Goal: Check status

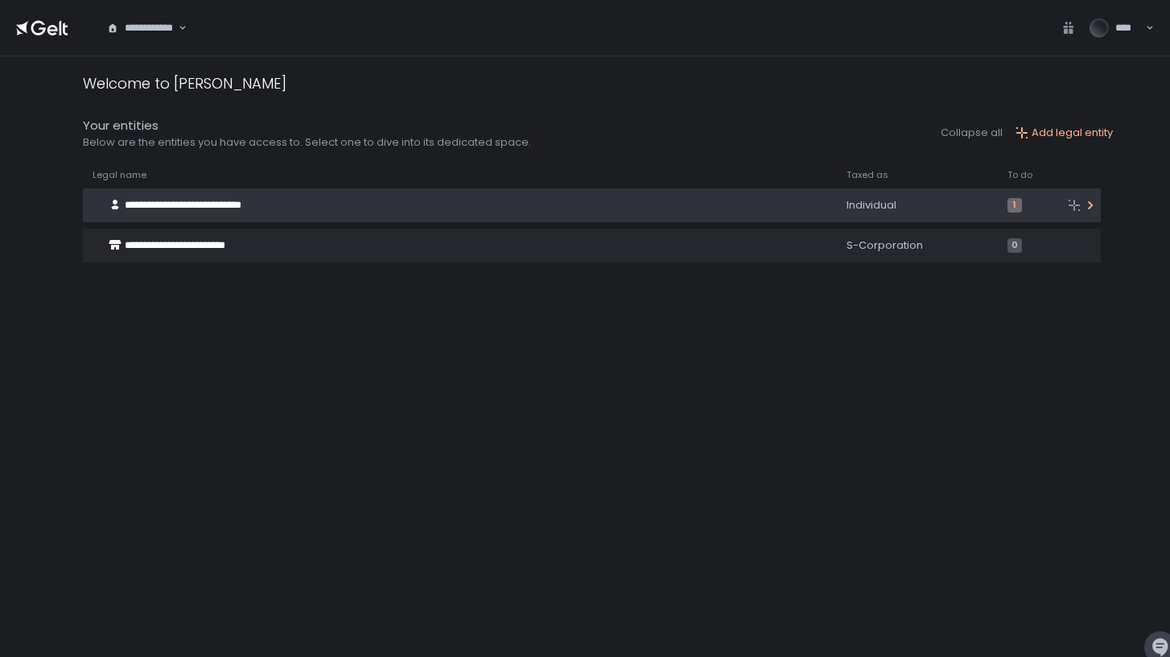
click at [1008, 198] on span "1" at bounding box center [1015, 205] width 14 height 14
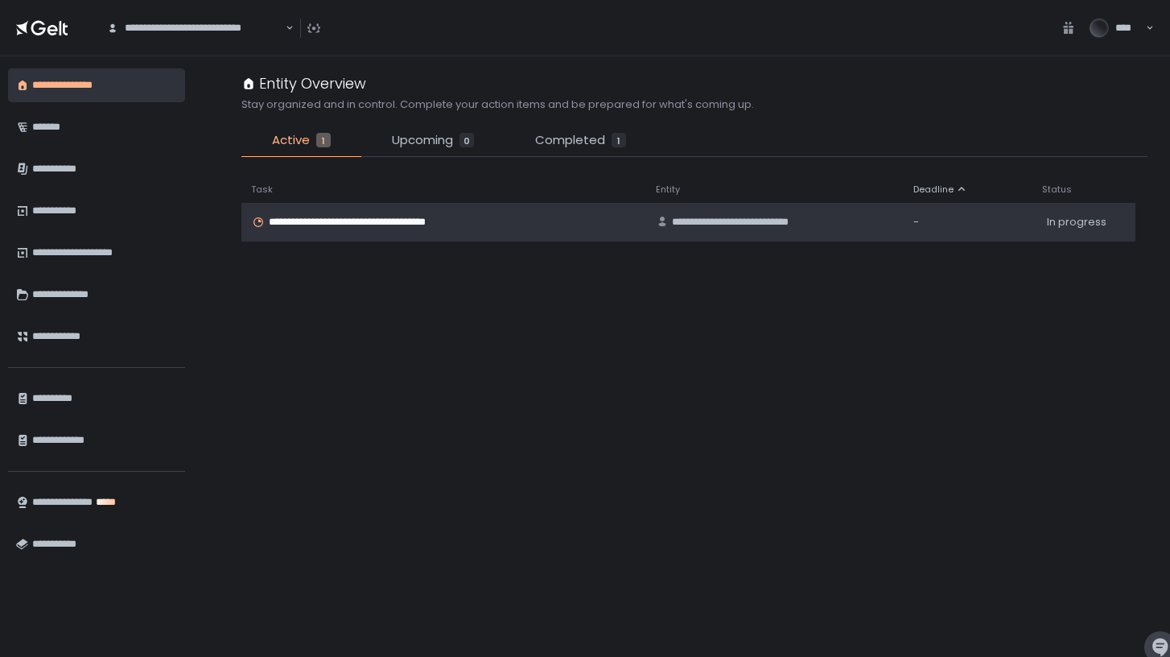
click at [419, 222] on span "**********" at bounding box center [367, 222] width 196 height 14
